Goal: Task Accomplishment & Management: Manage account settings

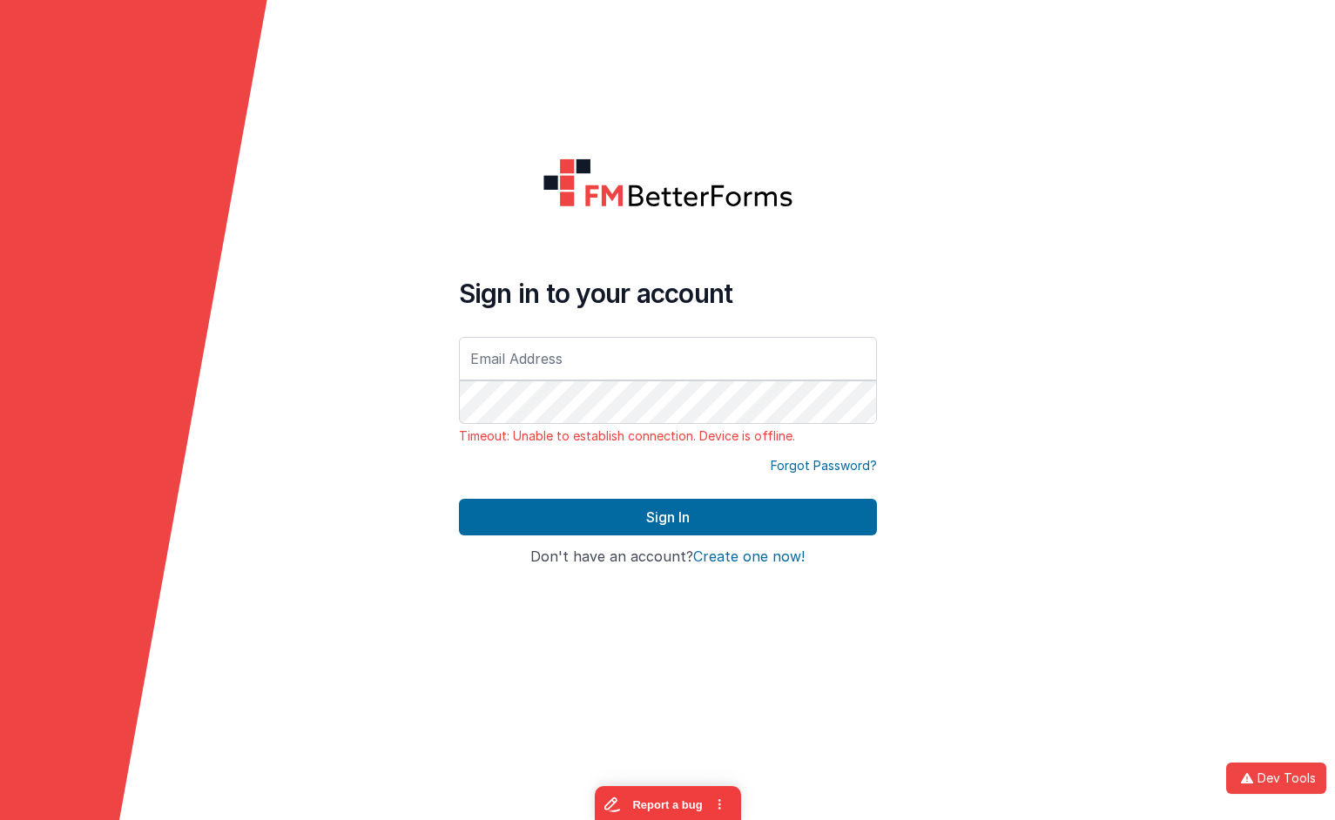
type input "[EMAIL_ADDRESS][DOMAIN_NAME]"
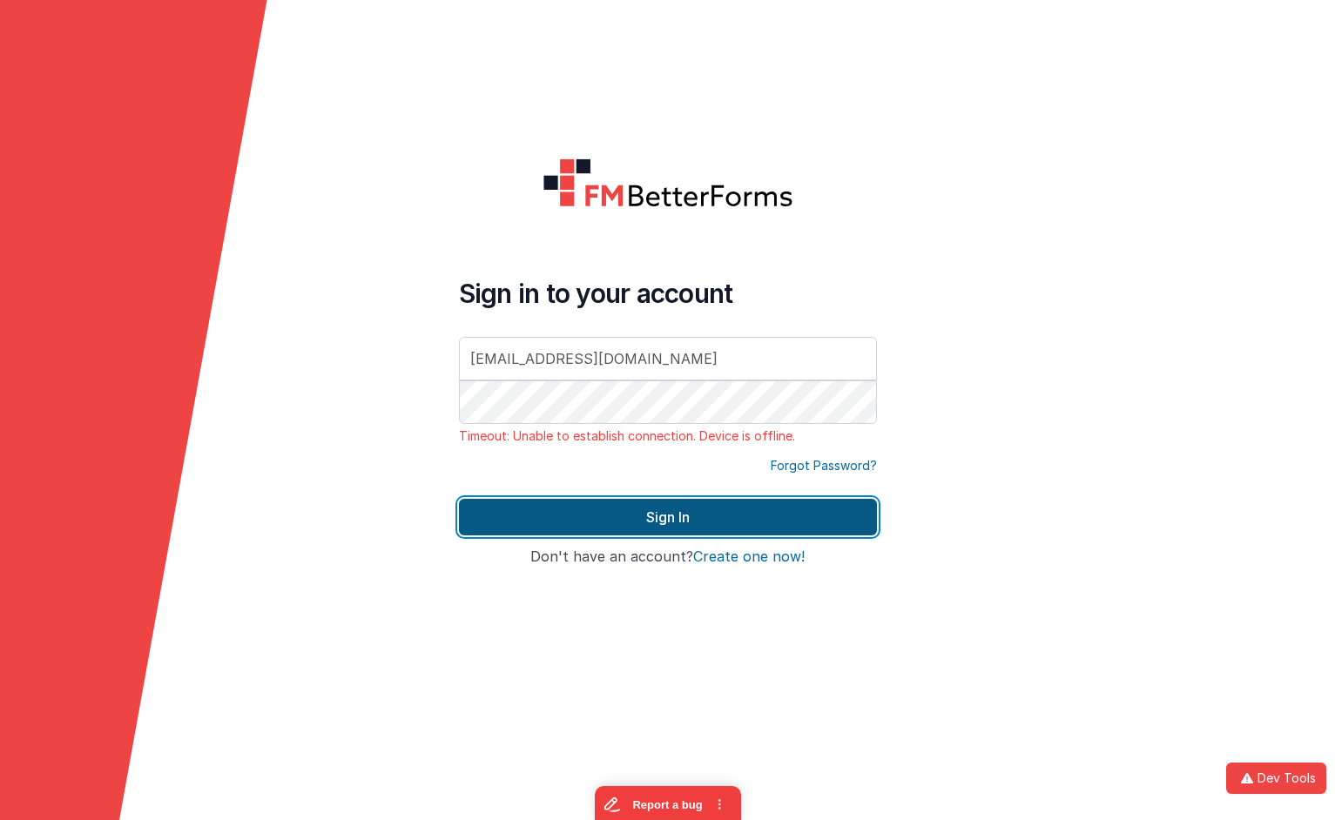
click at [710, 521] on button "Sign In" at bounding box center [668, 517] width 418 height 37
